Goal: Task Accomplishment & Management: Use online tool/utility

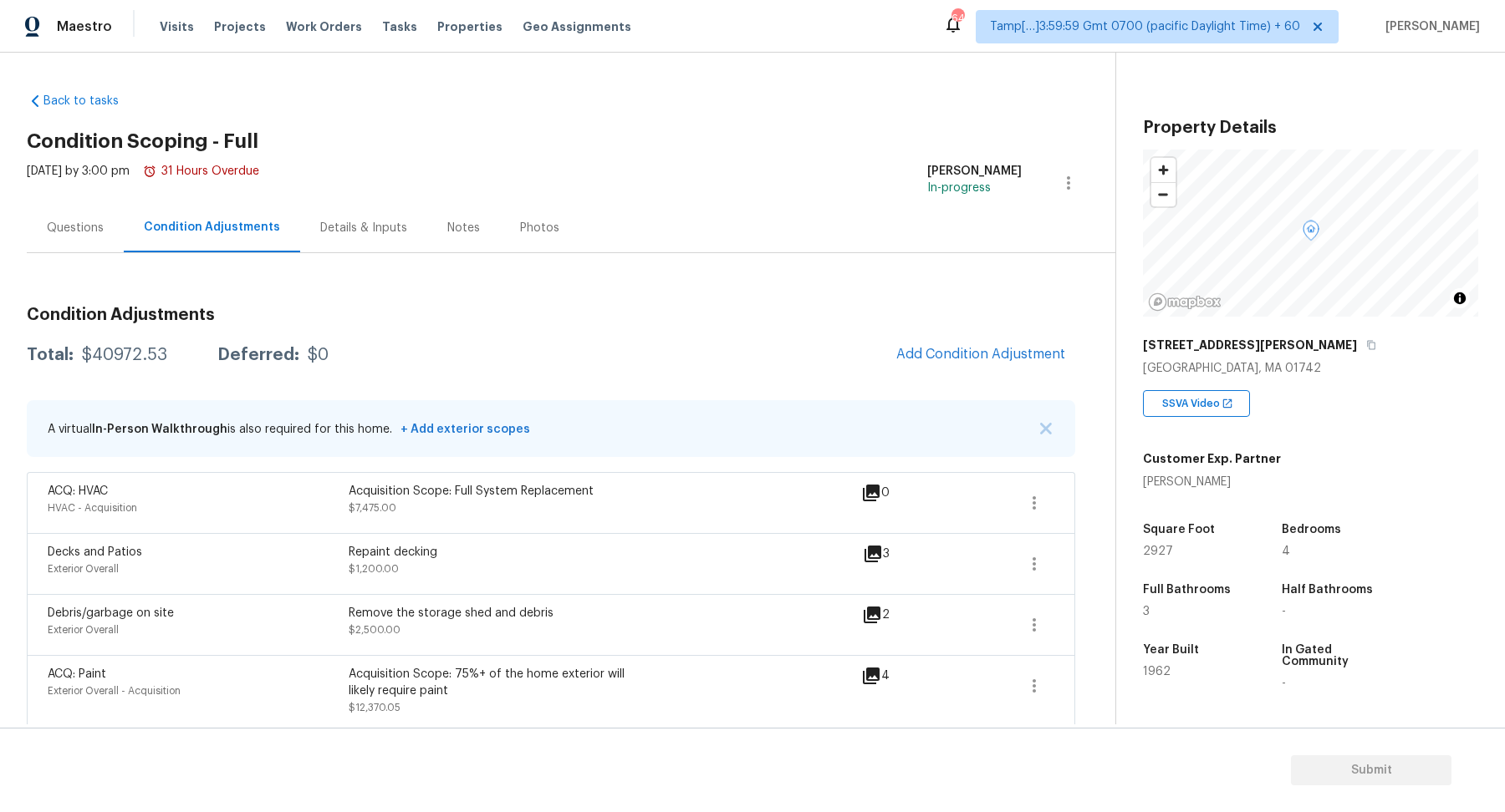
click at [141, 344] on div "Total: $40972.53 Deferred: $0 Add Condition Adjustment" at bounding box center [551, 355] width 1048 height 36
copy div "$40972.53"
